Goal: Complete application form

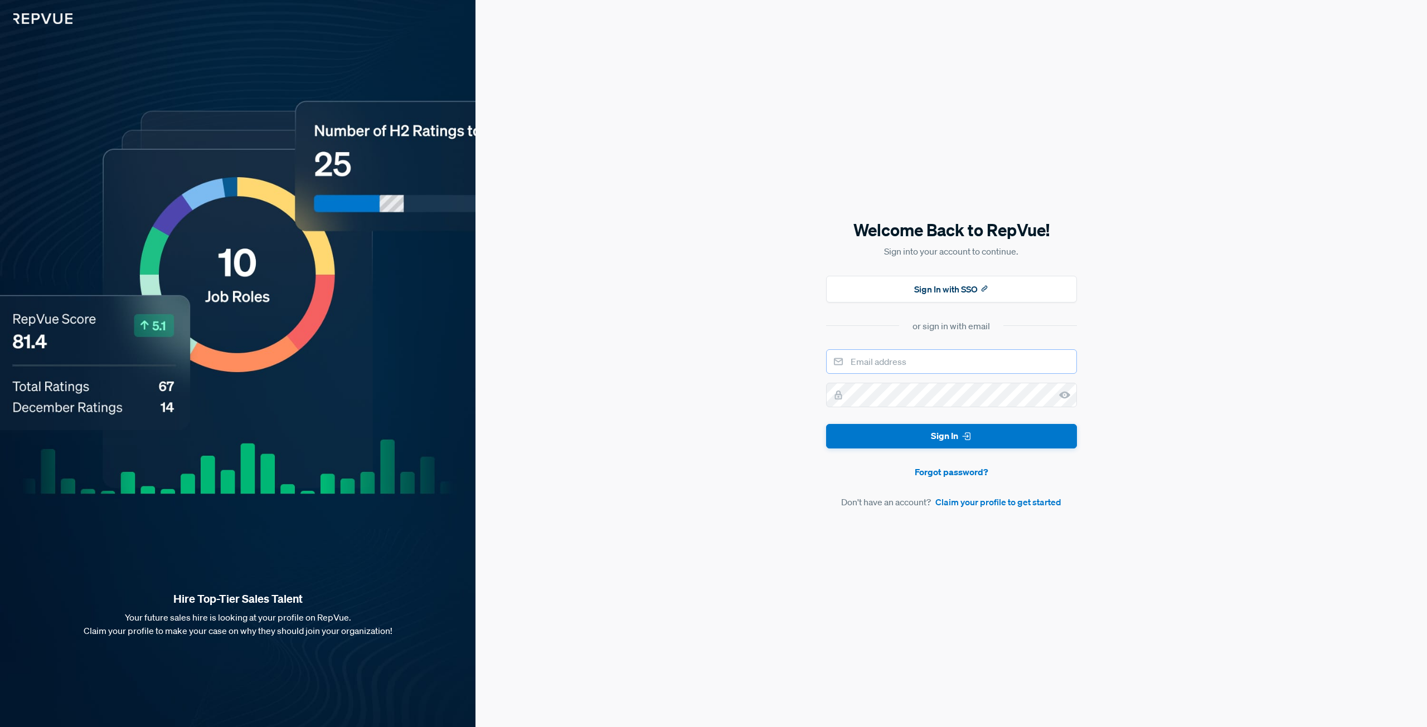
click at [964, 363] on input "email" at bounding box center [951, 361] width 251 height 25
type input "[EMAIL_ADDRESS][DOMAIN_NAME]"
click at [1172, 213] on div "Welcome Back to RepVue! Sign into your account to continue. Sign In with SSO or…" at bounding box center [950, 363] width 951 height 727
click at [1137, 133] on div "Welcome Back to RepVue! Sign into your account to continue. Sign In with SSO or…" at bounding box center [950, 363] width 951 height 727
click at [971, 505] on link "Claim your profile to get started" at bounding box center [998, 501] width 126 height 13
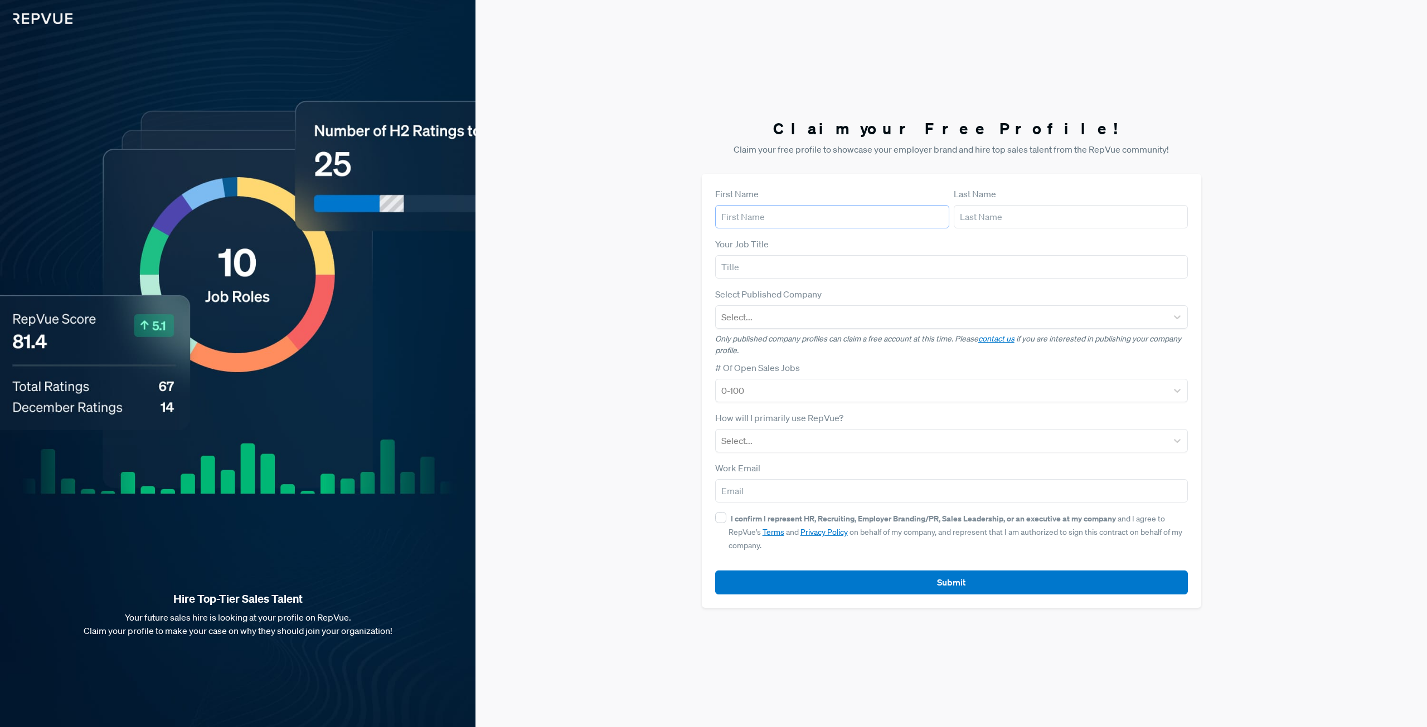
click at [779, 216] on input "text" at bounding box center [832, 216] width 234 height 23
type input "[PERSON_NAME]"
click at [999, 220] on input "text" at bounding box center [1070, 216] width 234 height 23
type input "Kamutzki"
click at [953, 261] on input "text" at bounding box center [951, 266] width 473 height 23
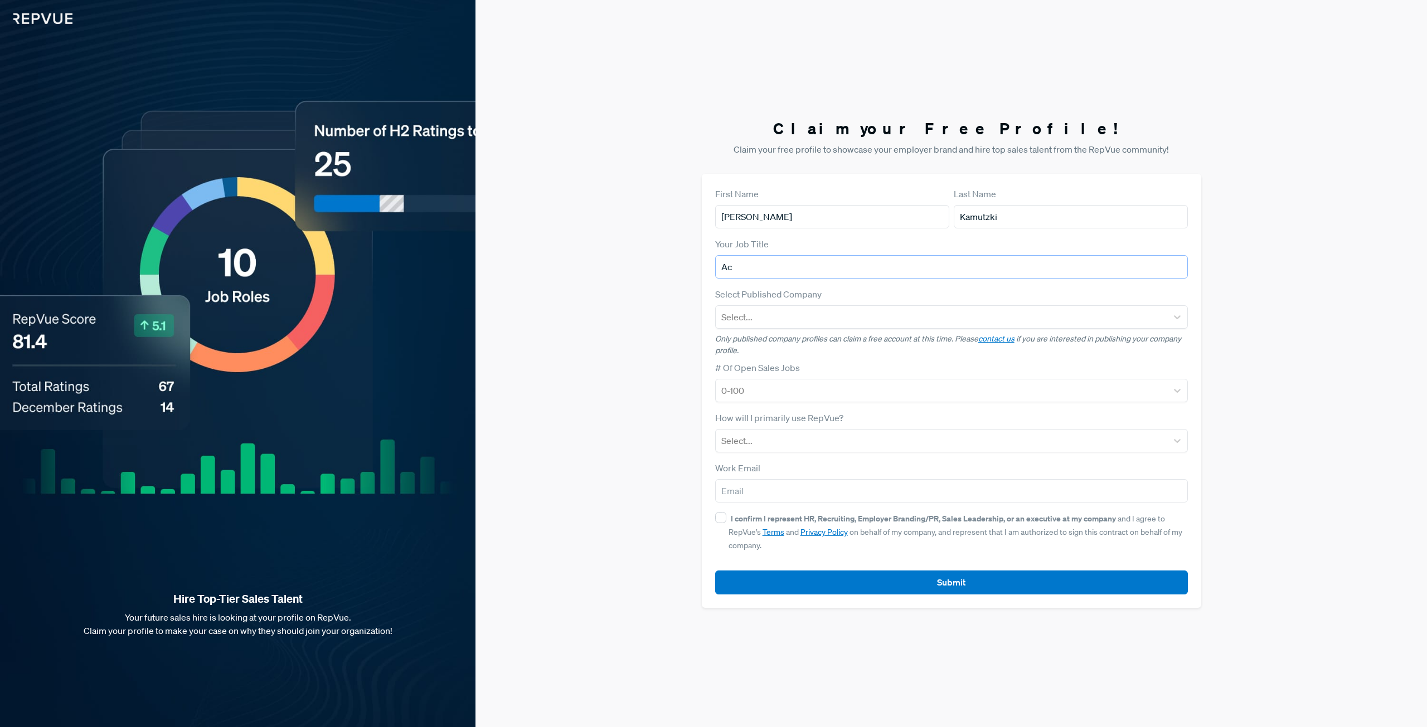
type input "A"
type input "Sr Account Manager"
click at [836, 315] on div at bounding box center [941, 317] width 440 height 16
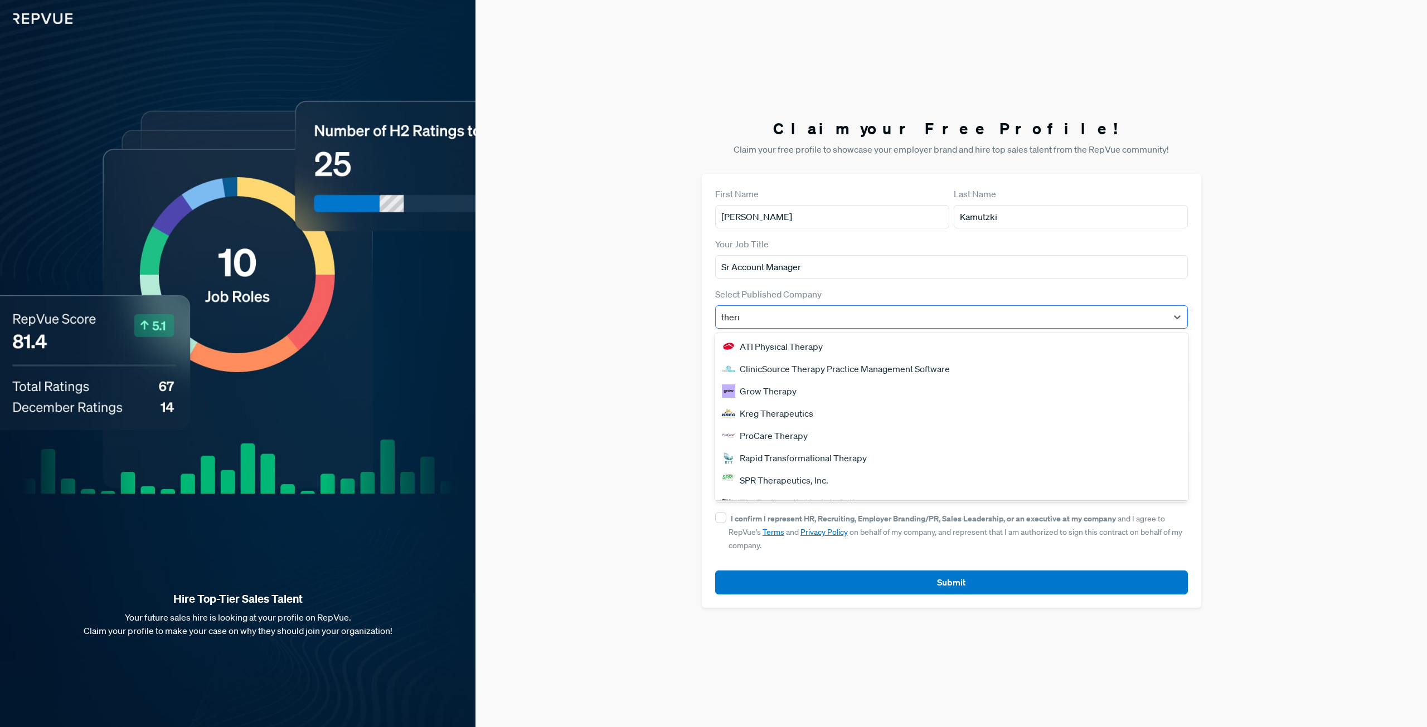
type input "thermo"
click at [830, 342] on div "Thermo [PERSON_NAME] Scientific" at bounding box center [951, 346] width 473 height 22
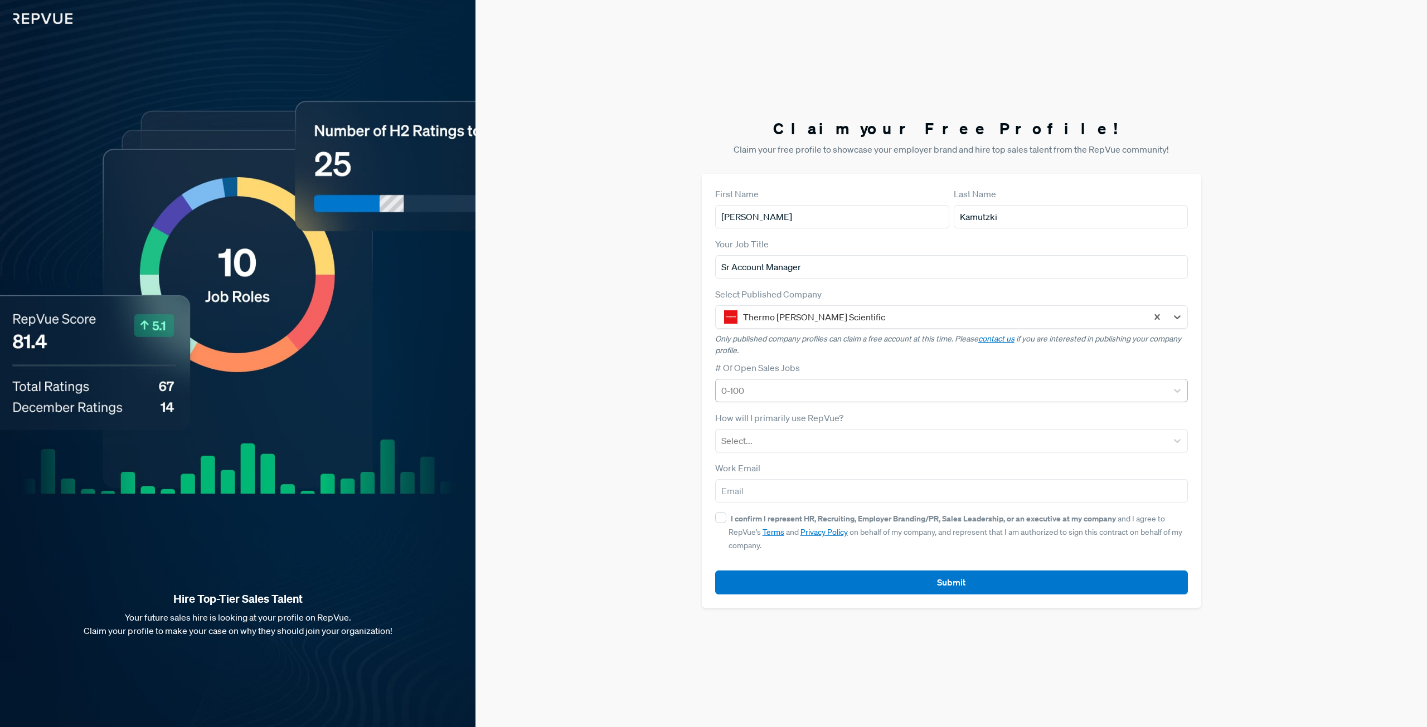
click at [855, 395] on div at bounding box center [941, 391] width 440 height 16
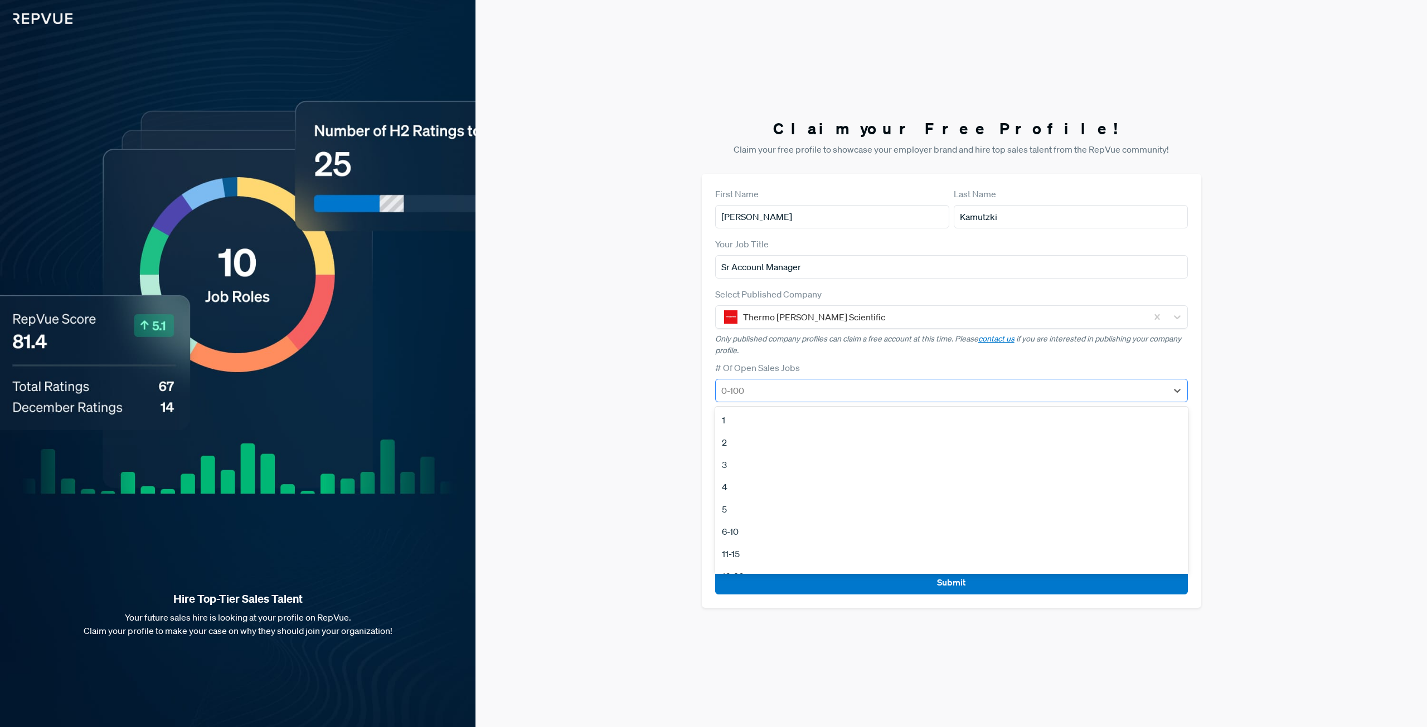
click at [855, 395] on div at bounding box center [941, 391] width 440 height 16
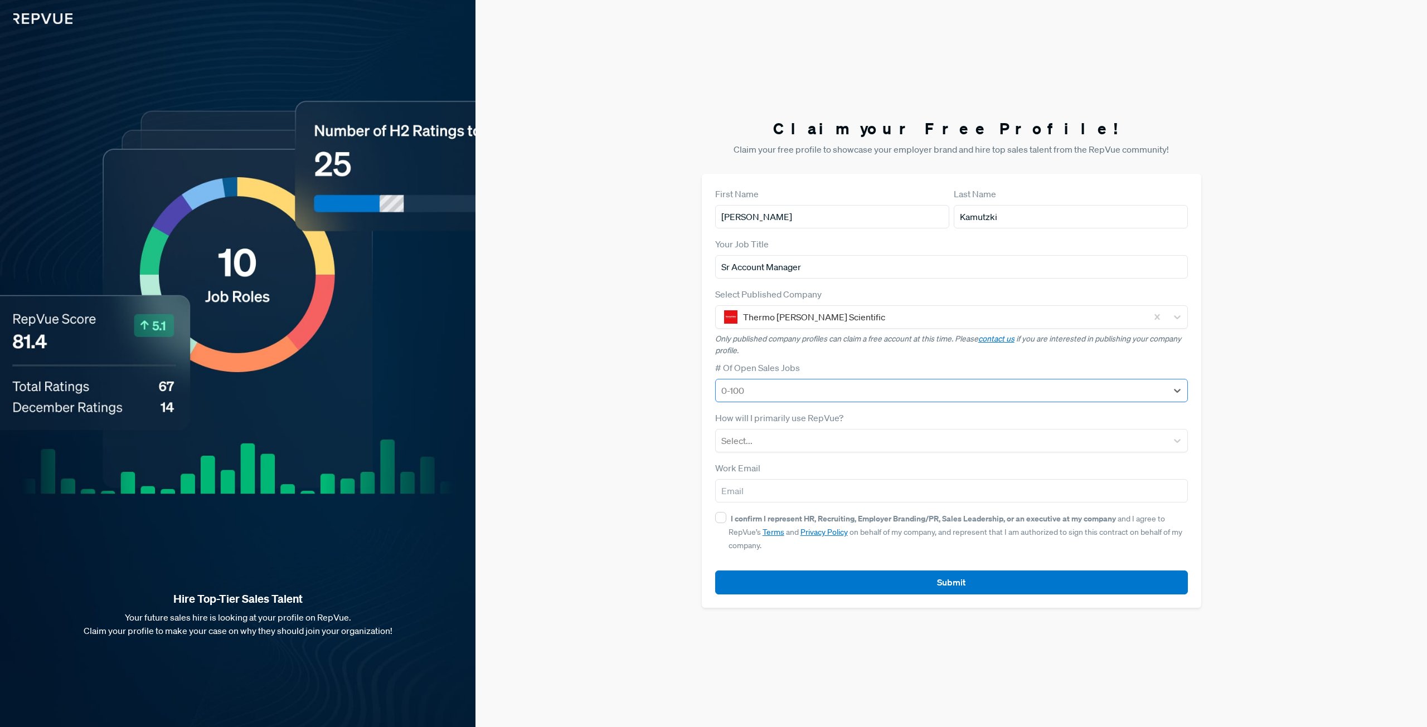
click at [1090, 393] on div at bounding box center [941, 391] width 440 height 16
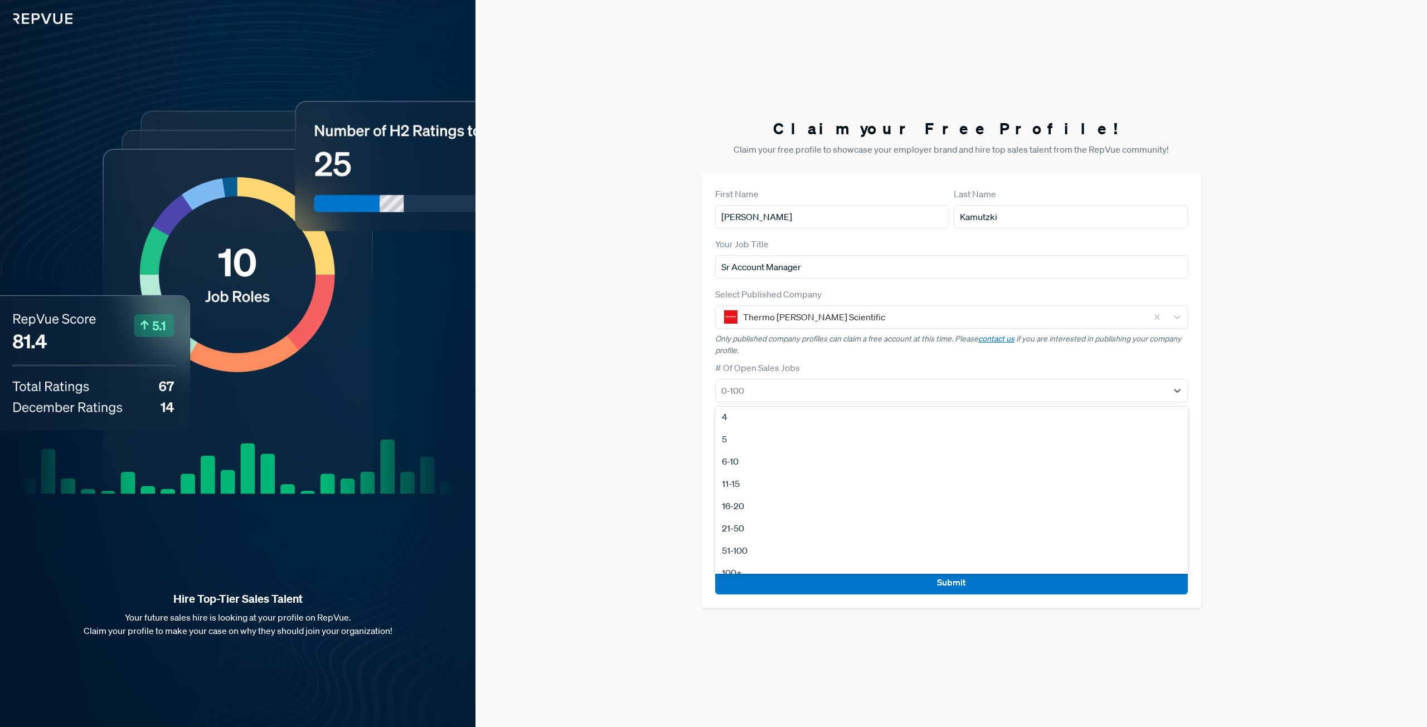
scroll to position [105, 0]
click at [750, 518] on div "51-100" at bounding box center [951, 516] width 473 height 22
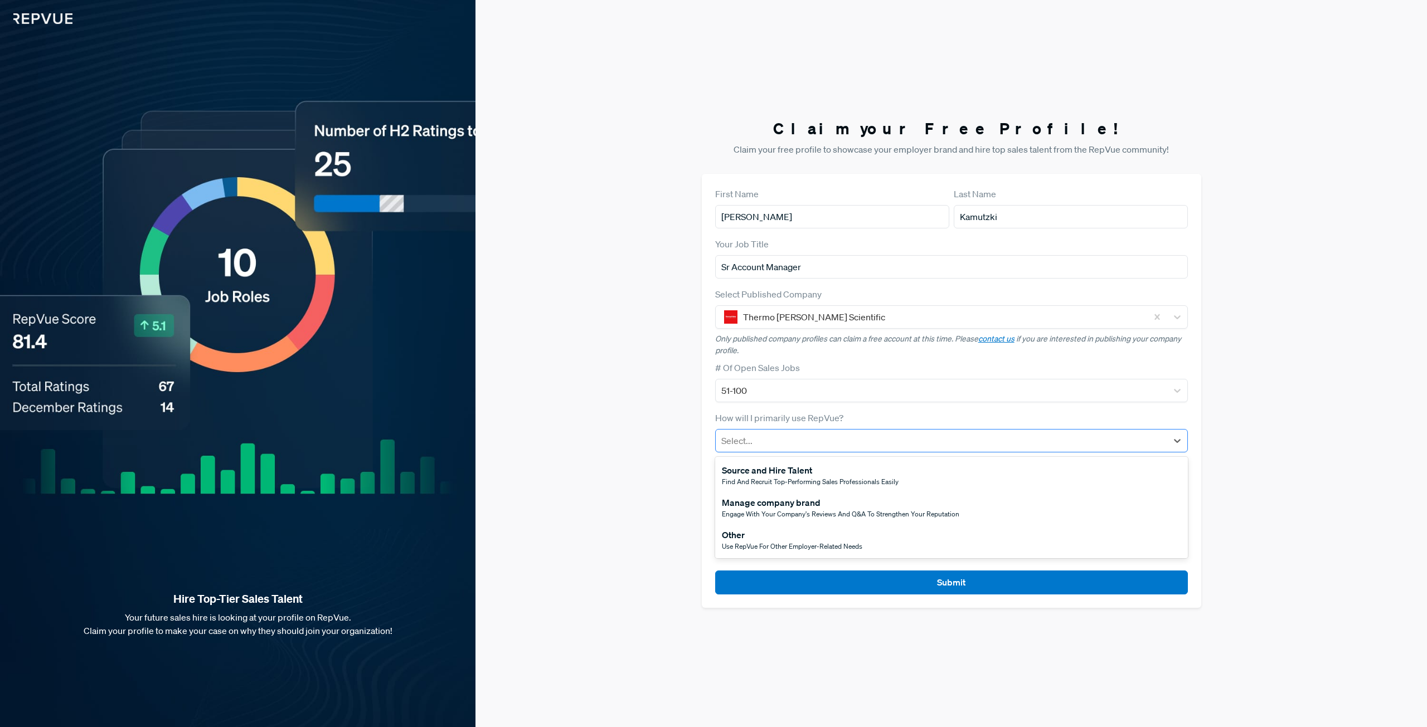
click at [806, 446] on div at bounding box center [941, 441] width 440 height 16
click at [858, 546] on span "Use RepVue for other employer-related needs" at bounding box center [792, 546] width 140 height 9
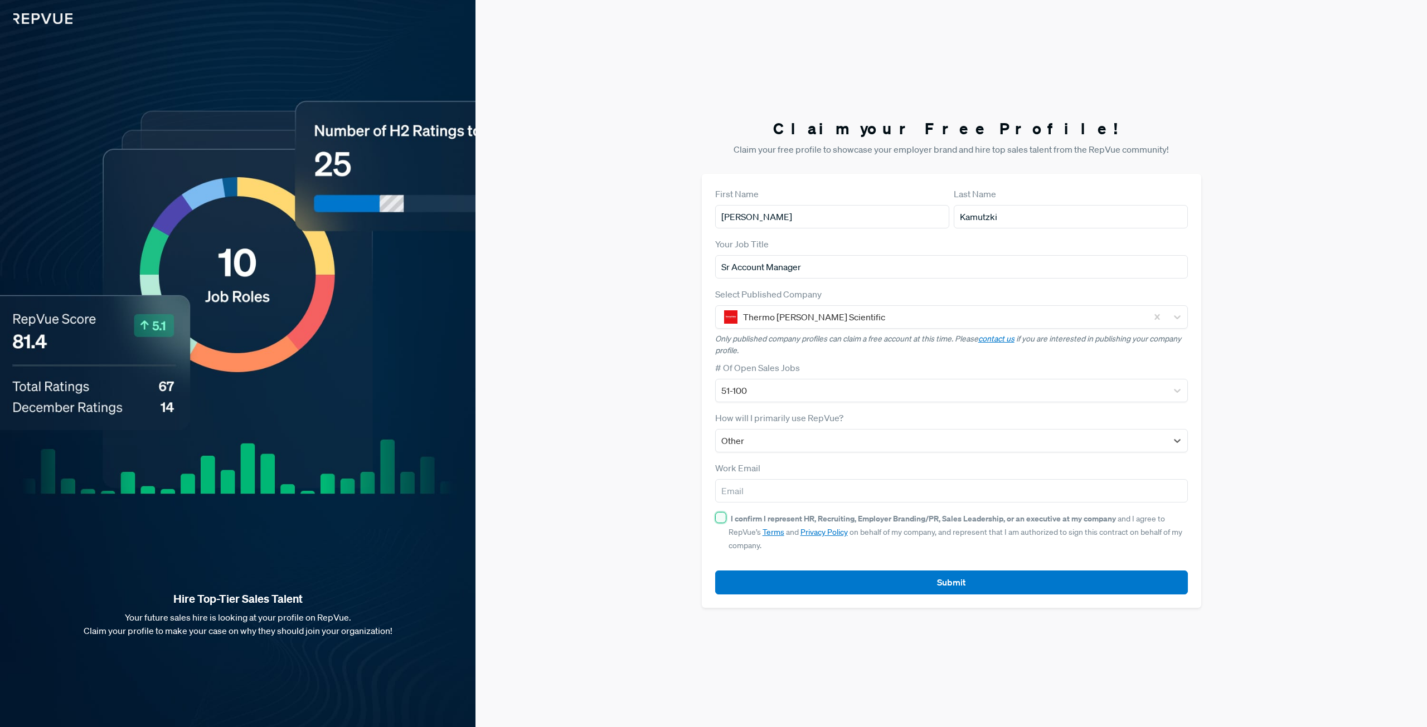
click at [722, 521] on input "I confirm I represent HR, Recruiting, Employer Branding/PR, Sales Leadership, o…" at bounding box center [720, 517] width 11 height 11
checkbox input "true"
click at [744, 488] on input "email" at bounding box center [951, 490] width 473 height 23
click at [1199, 526] on div "First Name [PERSON_NAME] Last Name [PERSON_NAME] Your Job Title Sr Account Mana…" at bounding box center [951, 391] width 499 height 434
click at [971, 582] on button "Submit" at bounding box center [951, 583] width 473 height 24
